Goal: Information Seeking & Learning: Learn about a topic

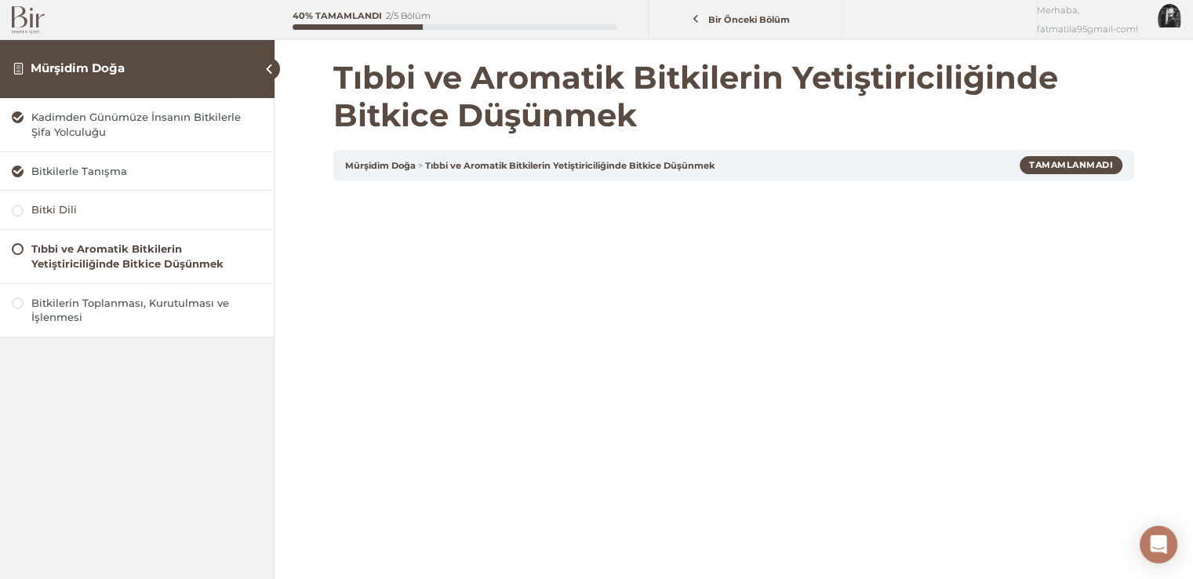
click at [93, 207] on div "Bitki Dili" at bounding box center [146, 209] width 231 height 15
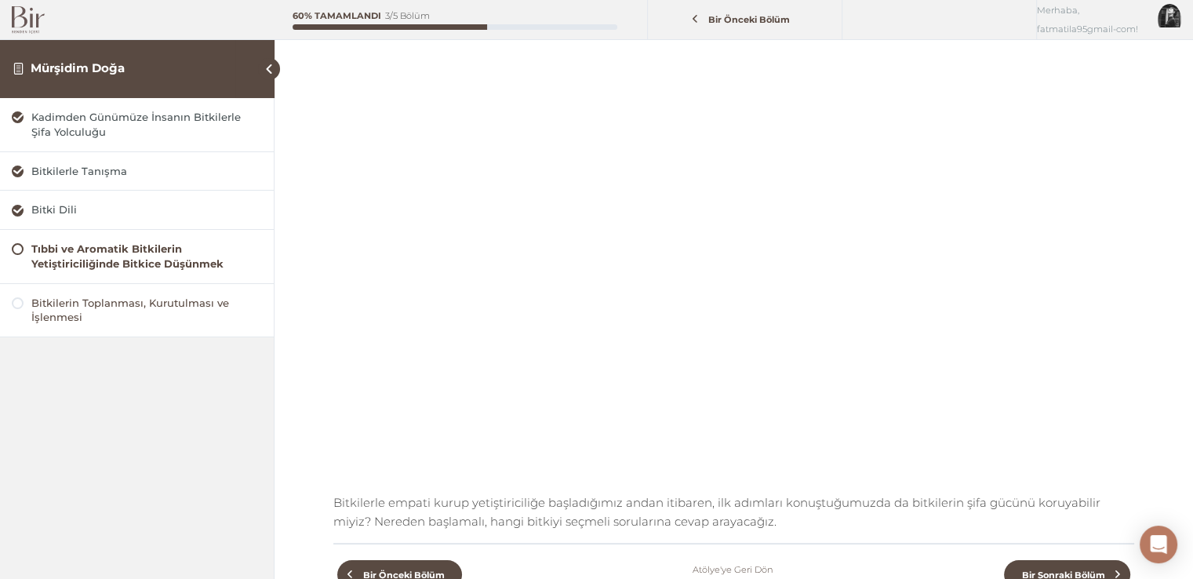
click at [122, 309] on div "Bitkilerin Toplanması, Kurutulması ve İşlenmesi" at bounding box center [146, 311] width 231 height 30
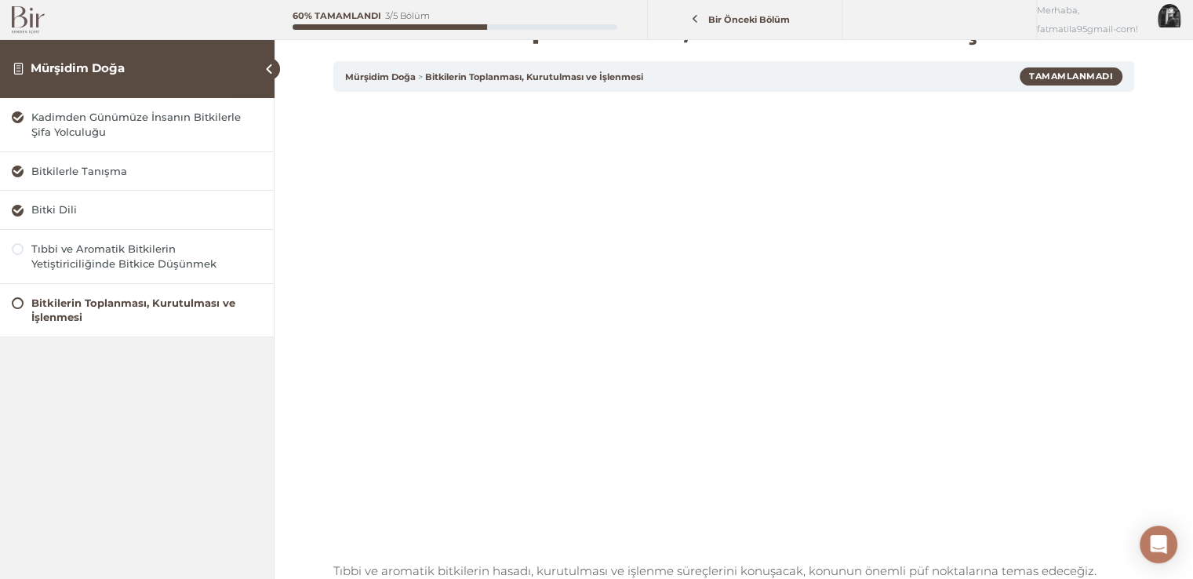
scroll to position [78, 0]
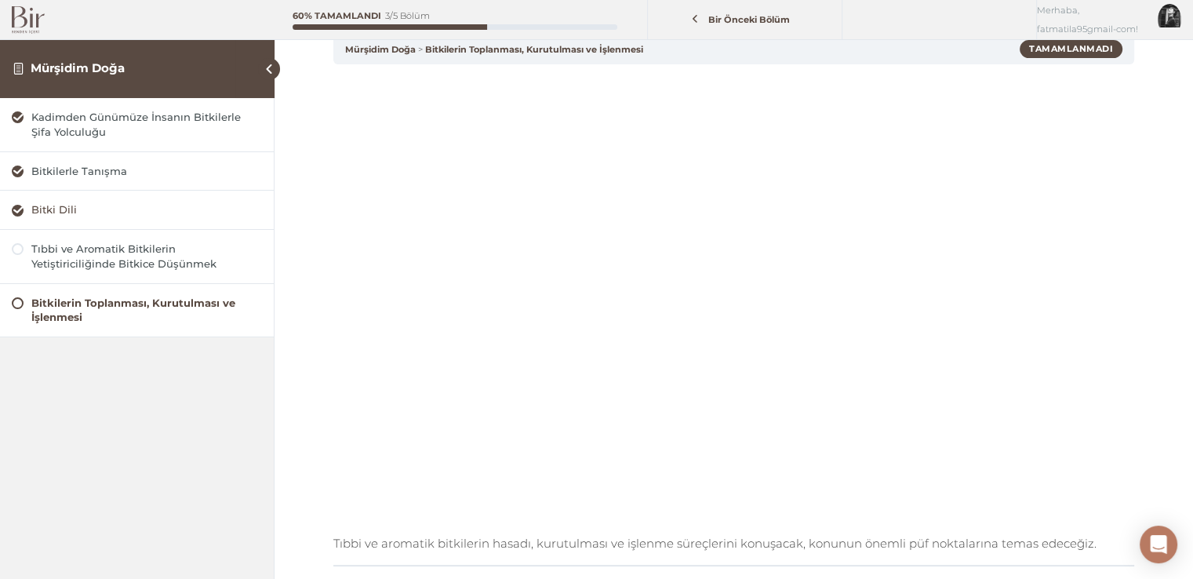
click at [44, 204] on div "Bitki Dili" at bounding box center [146, 209] width 231 height 15
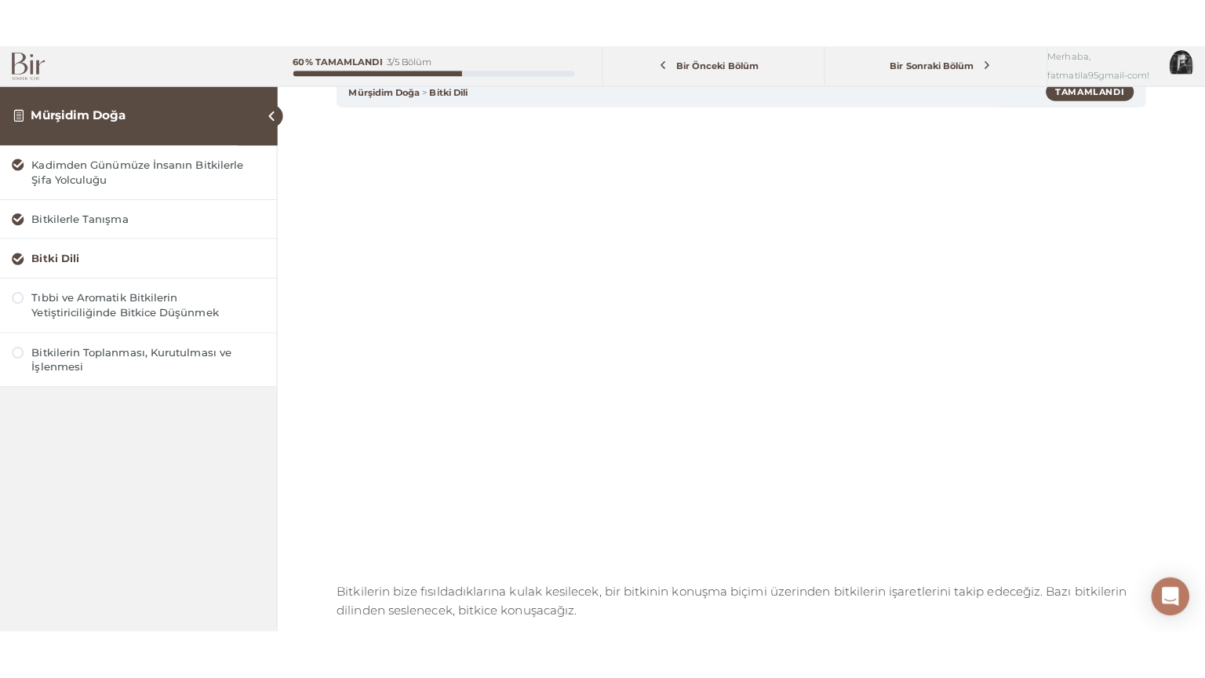
scroll to position [157, 0]
